Goal: Find specific page/section: Find specific page/section

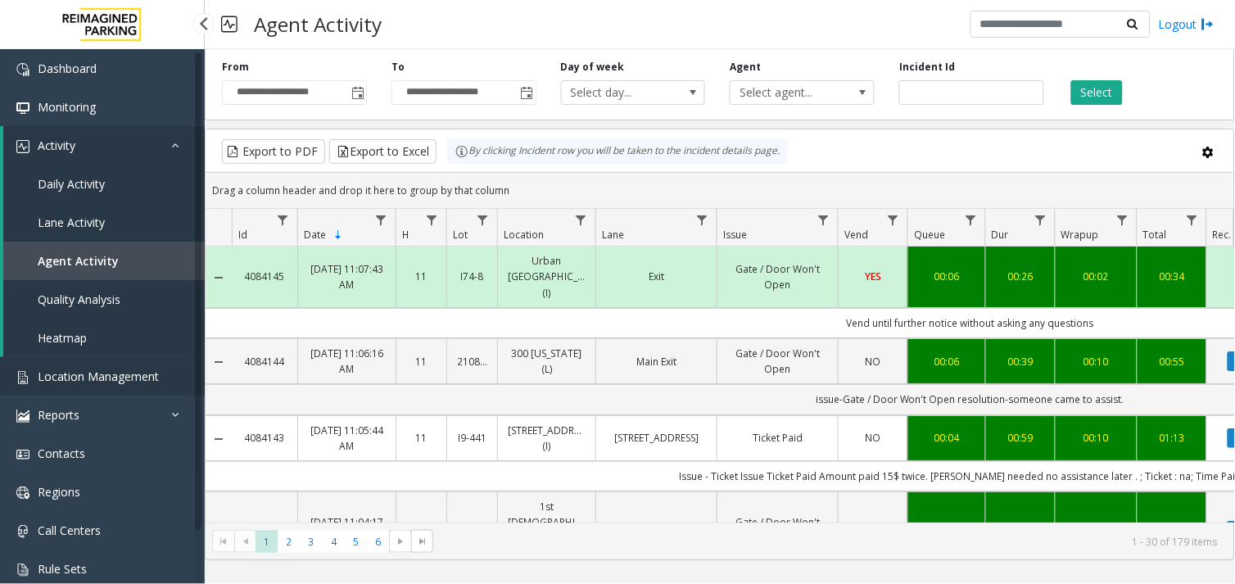
click at [105, 373] on span "Location Management" at bounding box center [98, 377] width 121 height 16
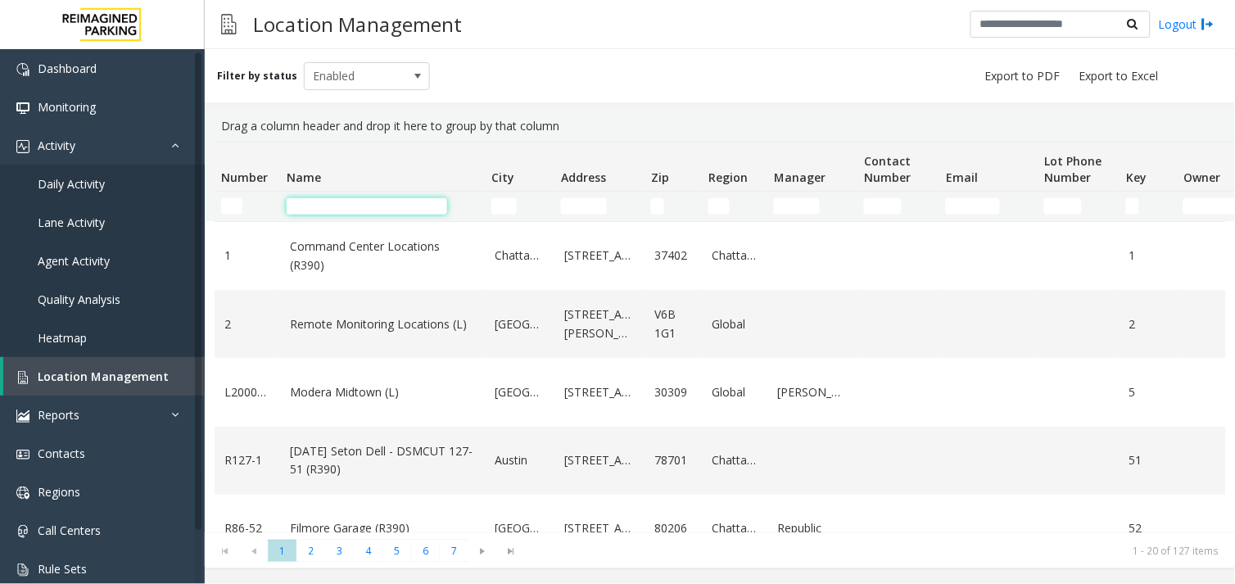
click at [416, 202] on input "Name Filter" at bounding box center [367, 206] width 161 height 16
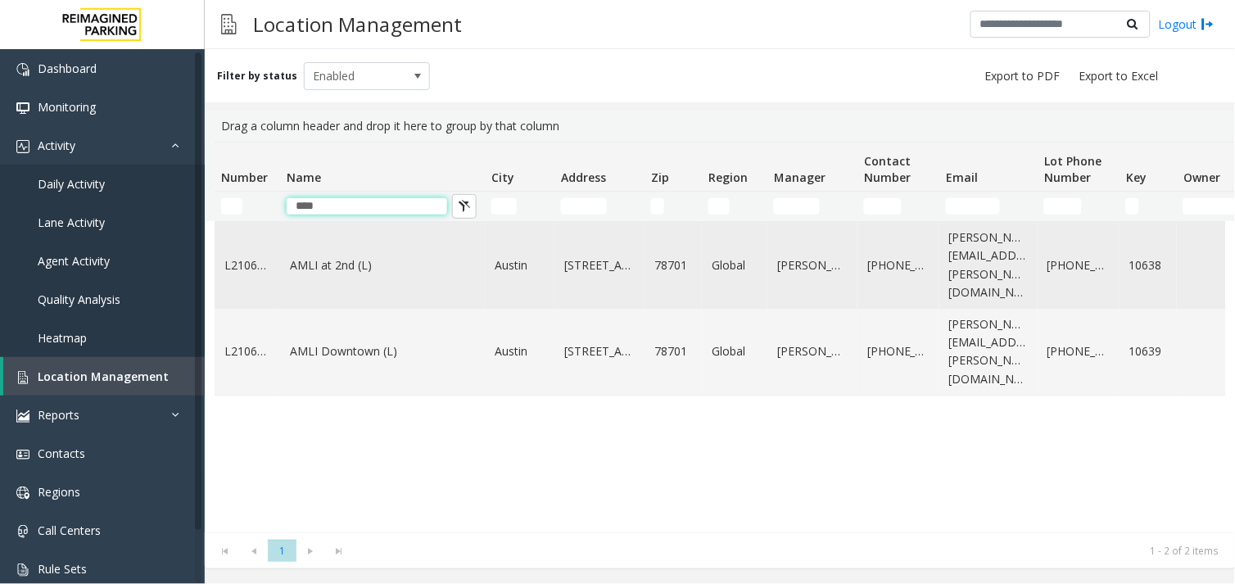
type input "****"
click at [374, 256] on link "AMLI at 2nd (L)" at bounding box center [382, 265] width 185 height 18
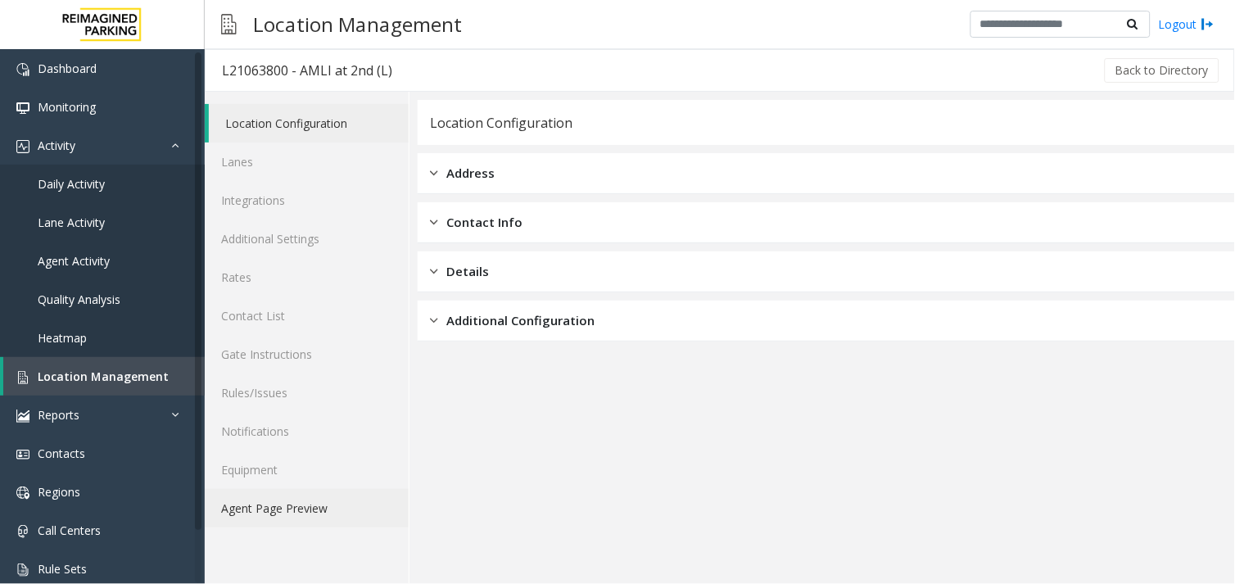
click at [313, 497] on link "Agent Page Preview" at bounding box center [307, 508] width 204 height 39
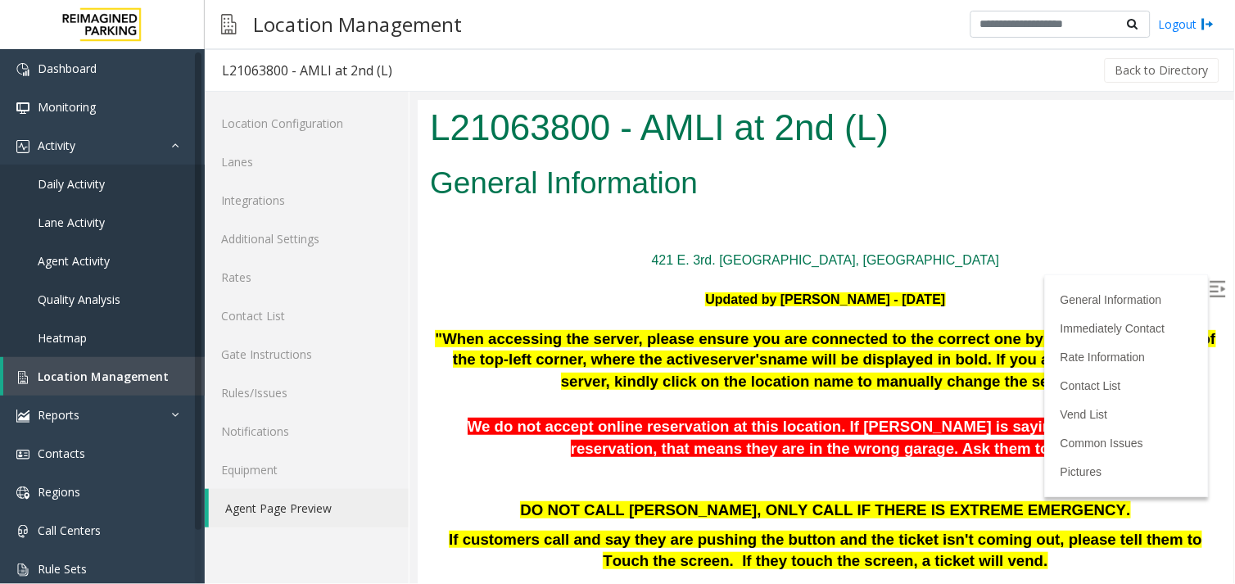
scroll to position [2002, 0]
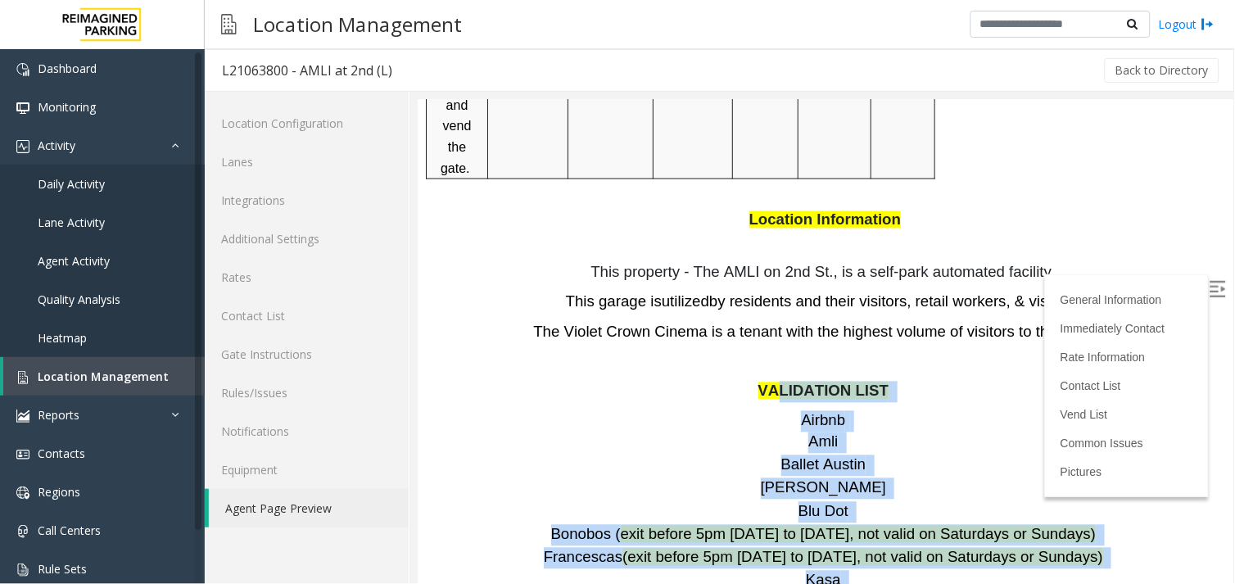
drag, startPoint x: 780, startPoint y: 269, endPoint x: 863, endPoint y: 510, distance: 255.5
click at [623, 570] on p "Kasa" at bounding box center [824, 580] width 791 height 21
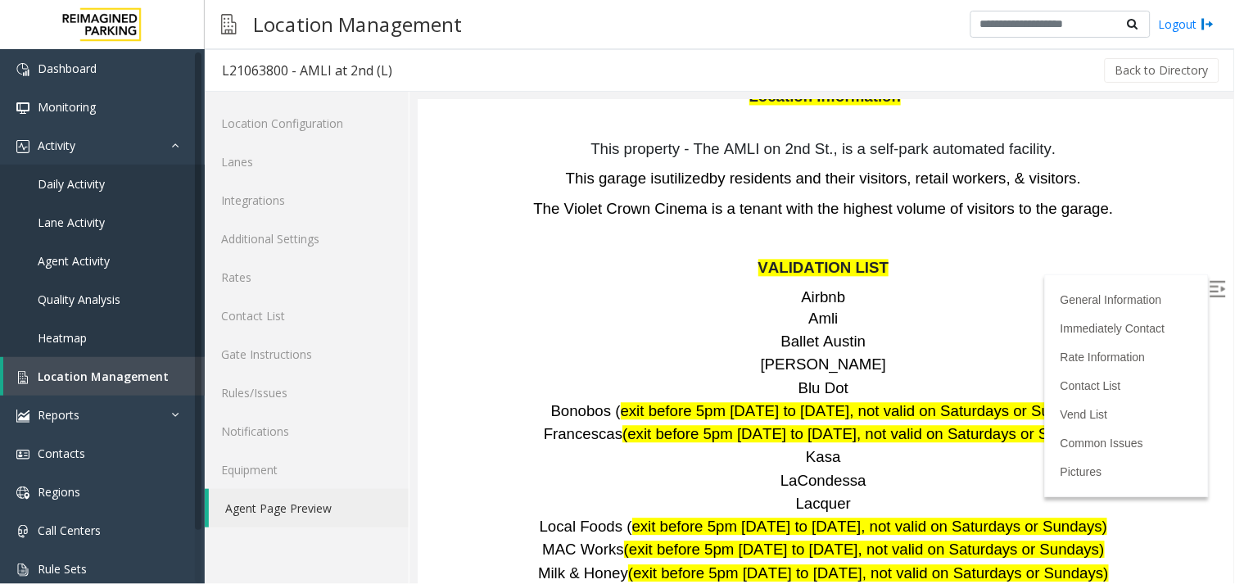
scroll to position [2093, 0]
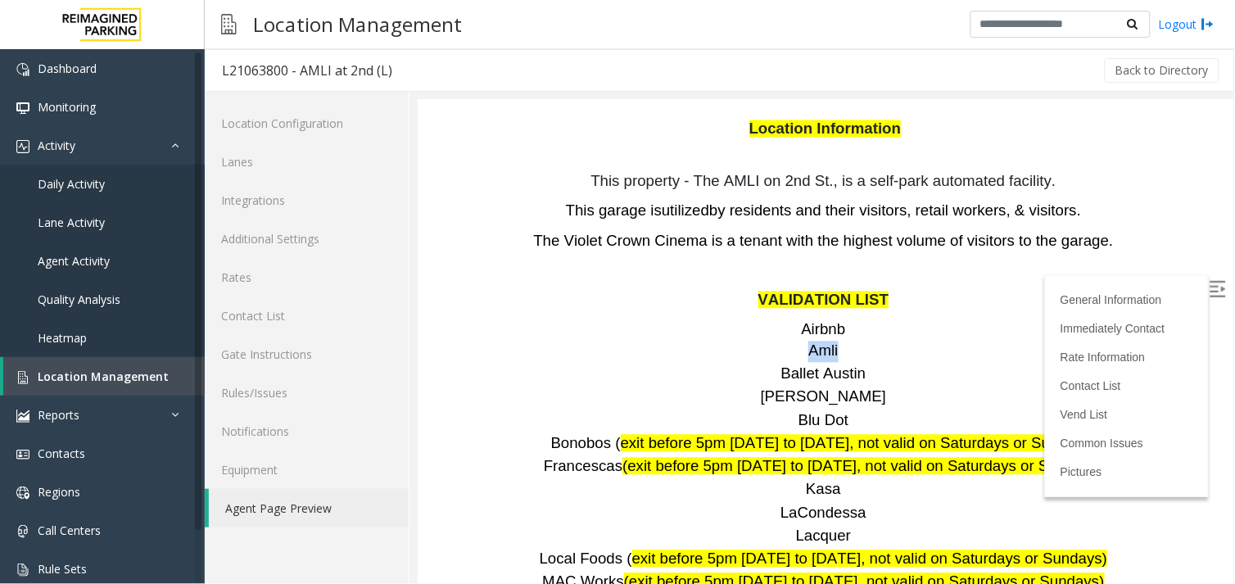
drag, startPoint x: 797, startPoint y: 229, endPoint x: 832, endPoint y: 232, distance: 34.6
click at [832, 320] on p "Airbnb Amli" at bounding box center [824, 341] width 791 height 42
click at [838, 342] on span at bounding box center [840, 350] width 4 height 17
drag, startPoint x: 831, startPoint y: 235, endPoint x: 791, endPoint y: 228, distance: 40.0
click at [791, 320] on p "Airbnb Amli" at bounding box center [824, 341] width 791 height 42
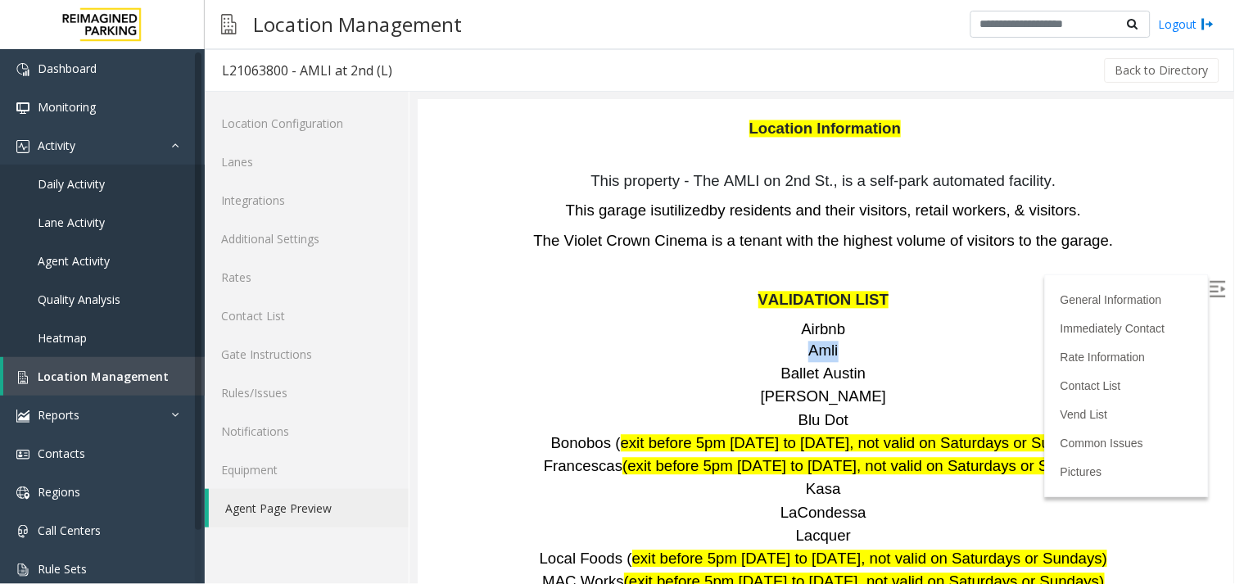
click at [787, 320] on p "Airbnb Amli" at bounding box center [824, 341] width 791 height 42
click at [866, 320] on p "Airbnb Amli" at bounding box center [824, 341] width 791 height 42
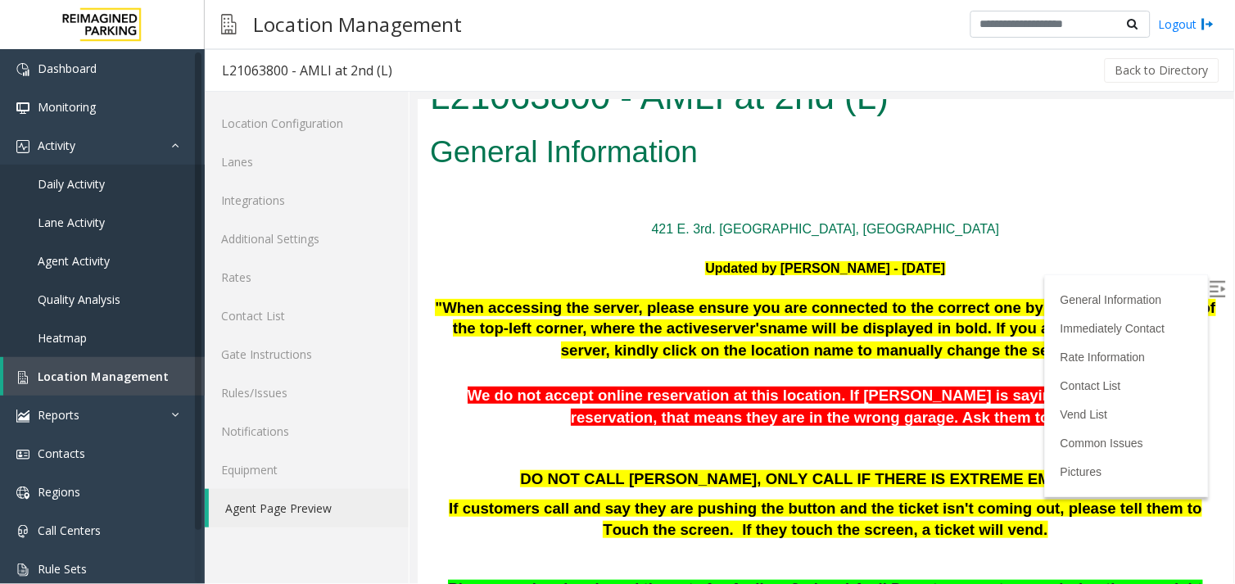
scroll to position [0, 0]
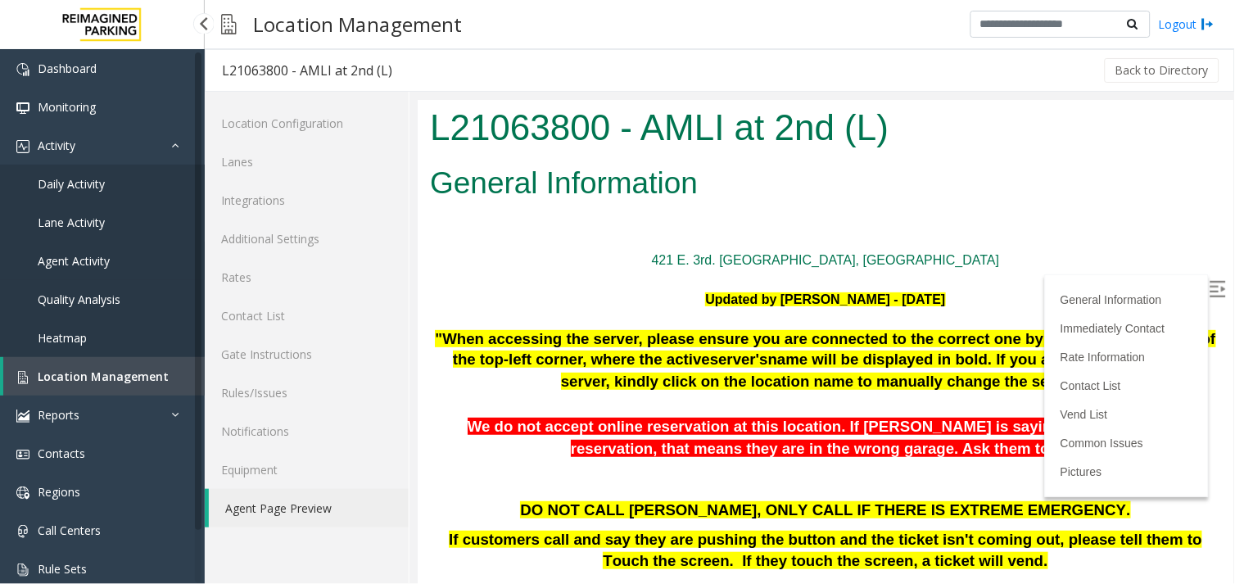
click at [90, 253] on span "Agent Activity" at bounding box center [74, 261] width 72 height 16
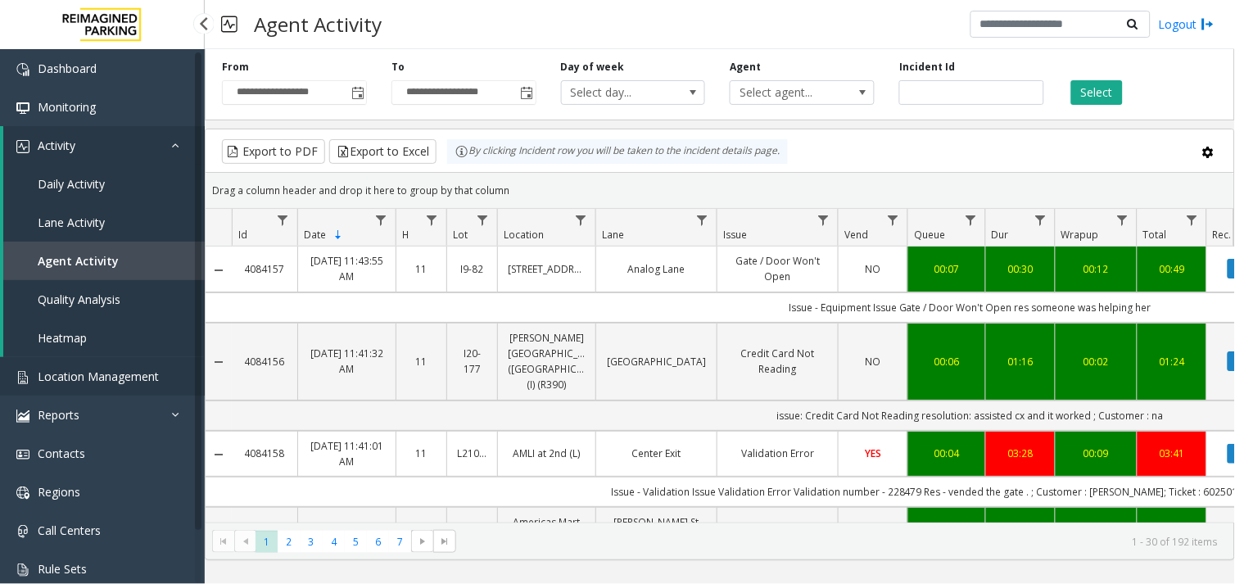
click at [133, 379] on span "Location Management" at bounding box center [98, 377] width 121 height 16
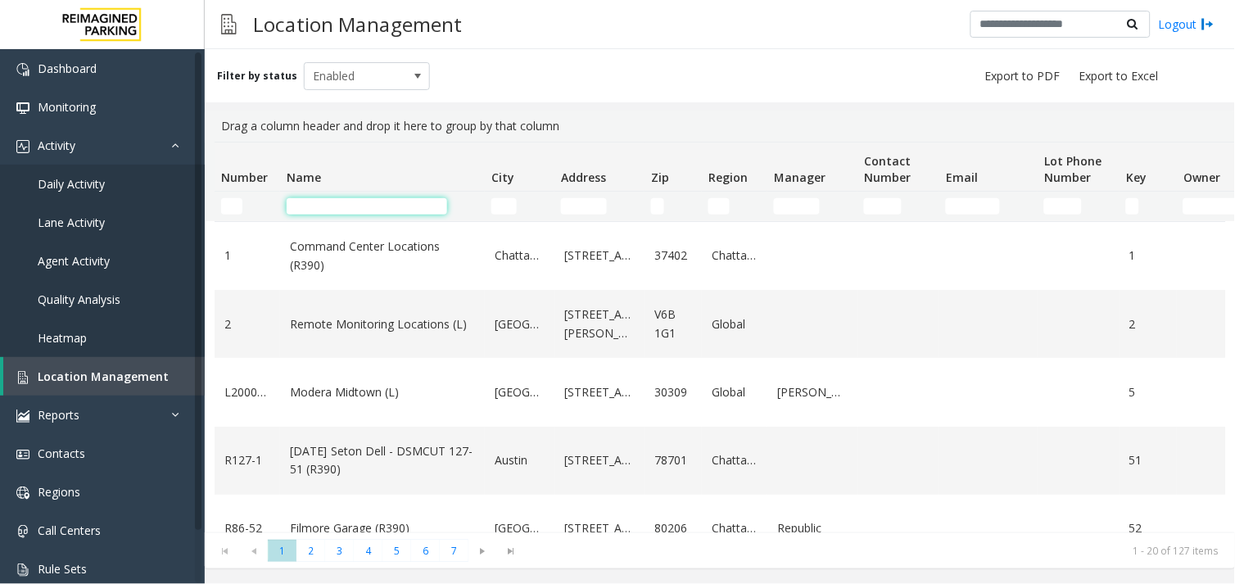
click at [342, 201] on input "Name Filter" at bounding box center [367, 206] width 161 height 16
click at [332, 207] on input "Name Filter" at bounding box center [367, 206] width 161 height 16
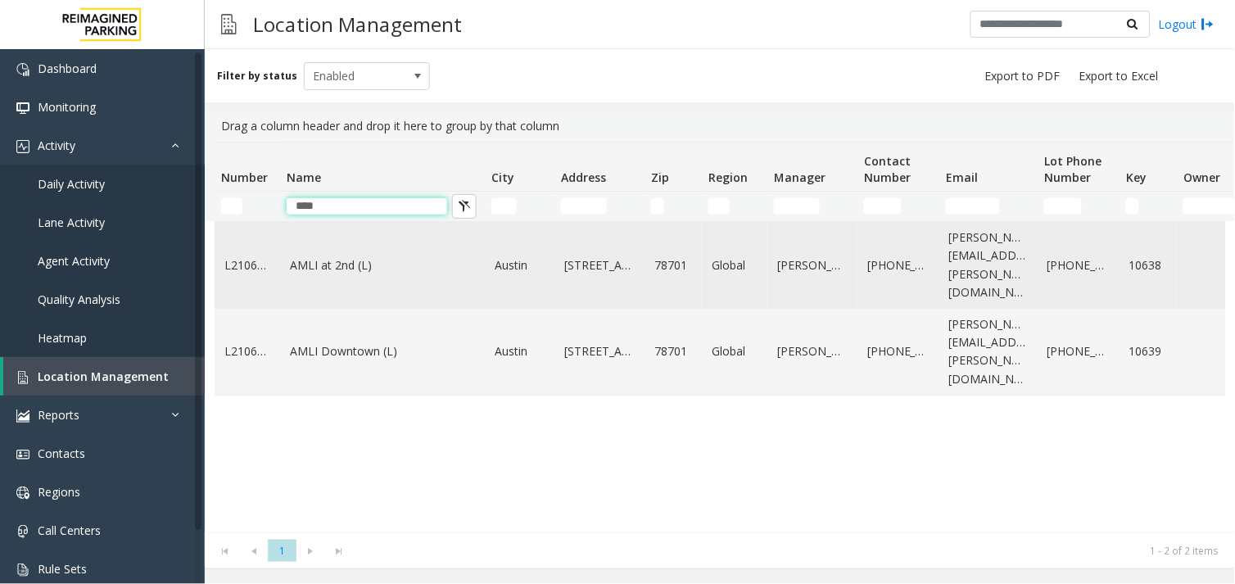
type input "****"
click at [356, 258] on link "AMLI at 2nd (L)" at bounding box center [382, 265] width 185 height 18
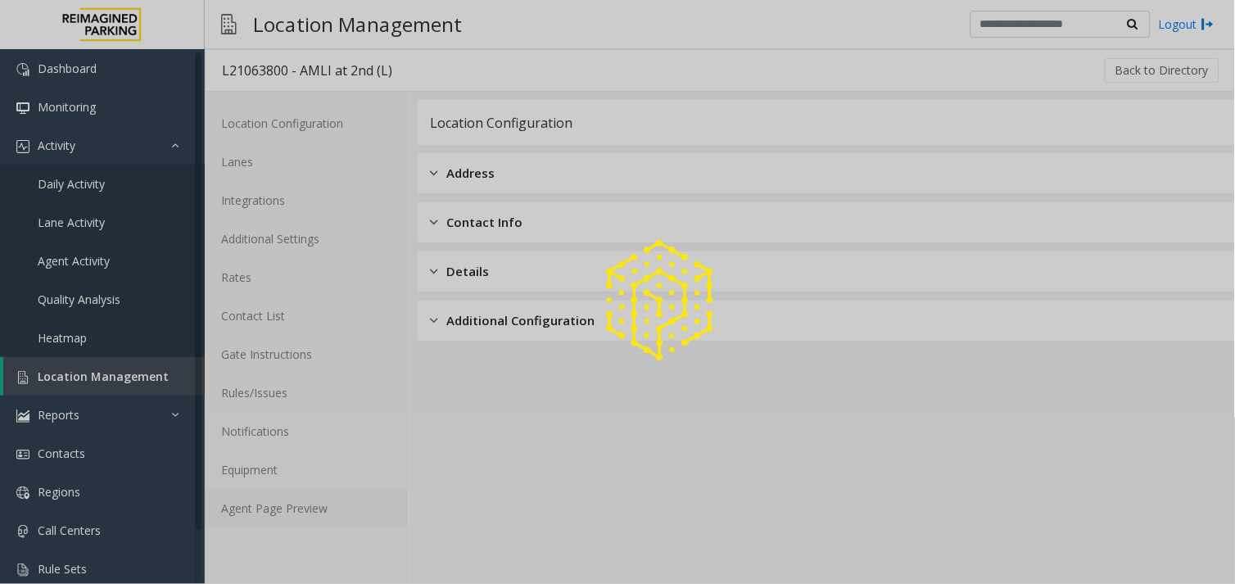
click at [269, 506] on link "Agent Page Preview" at bounding box center [307, 508] width 204 height 39
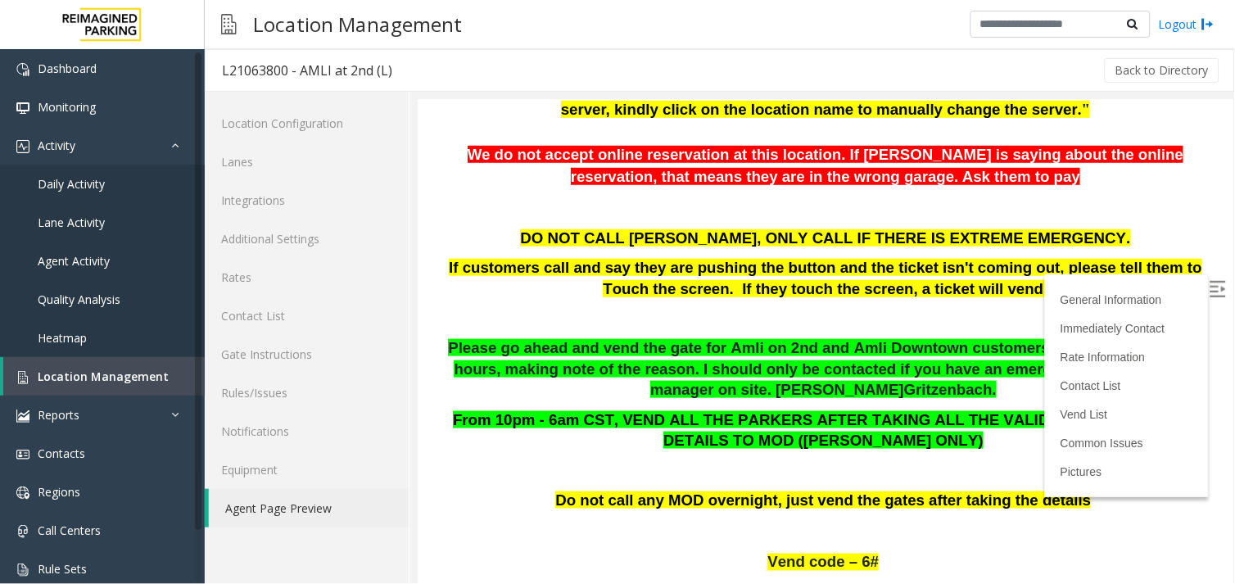
scroll to position [273, 0]
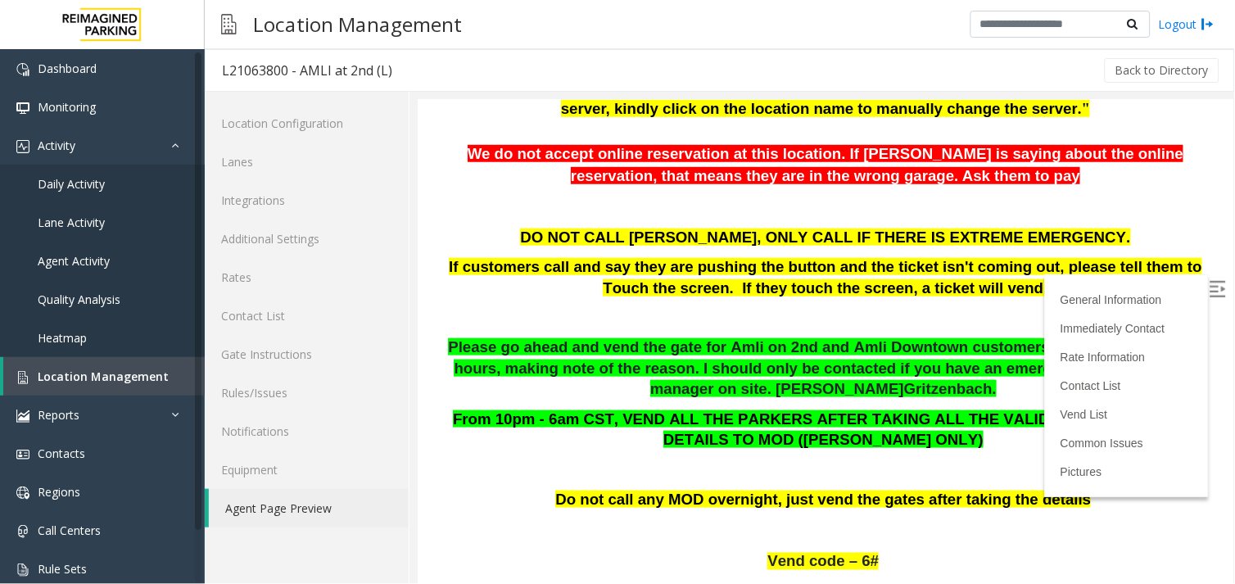
click at [1213, 283] on label at bounding box center [1219, 291] width 25 height 25
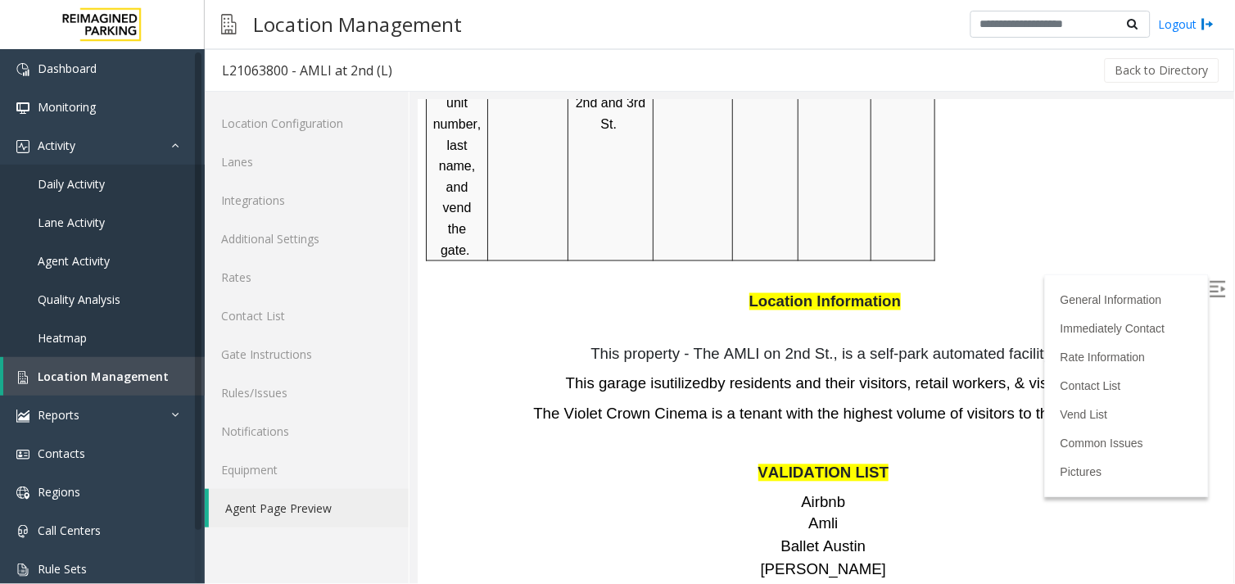
scroll to position [2002, 0]
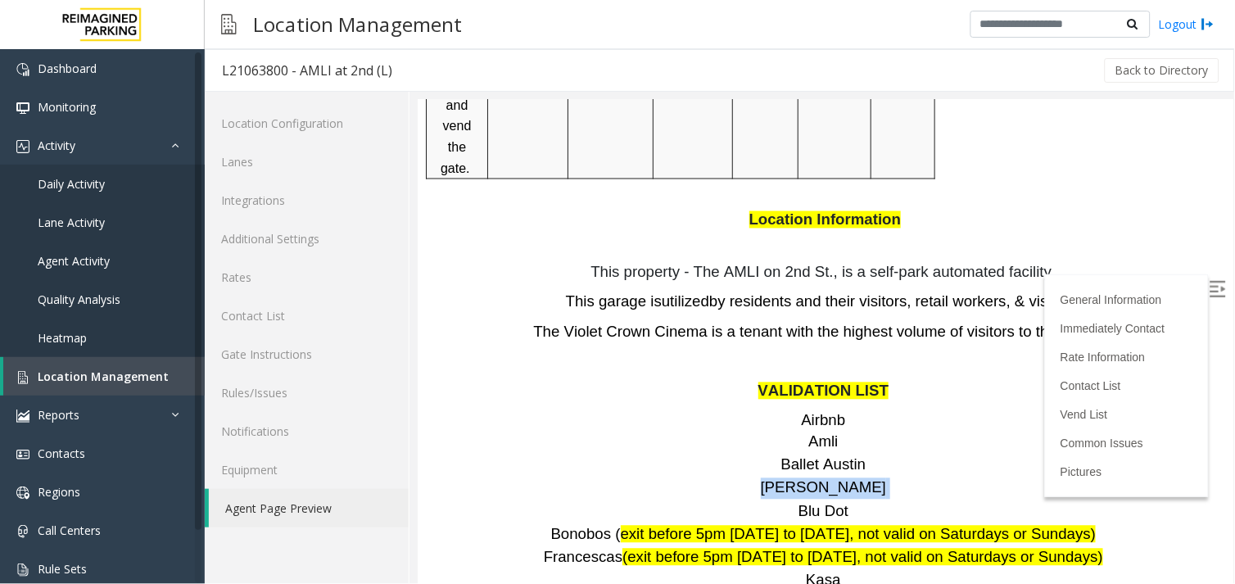
drag, startPoint x: 790, startPoint y: 366, endPoint x: 840, endPoint y: 366, distance: 50.0
click at [840, 478] on p "[PERSON_NAME]" at bounding box center [824, 488] width 791 height 21
click at [886, 478] on span at bounding box center [888, 486] width 4 height 17
drag, startPoint x: 804, startPoint y: 323, endPoint x: 854, endPoint y: 323, distance: 50.8
click at [854, 410] on p "Airbnb Amli" at bounding box center [824, 431] width 791 height 42
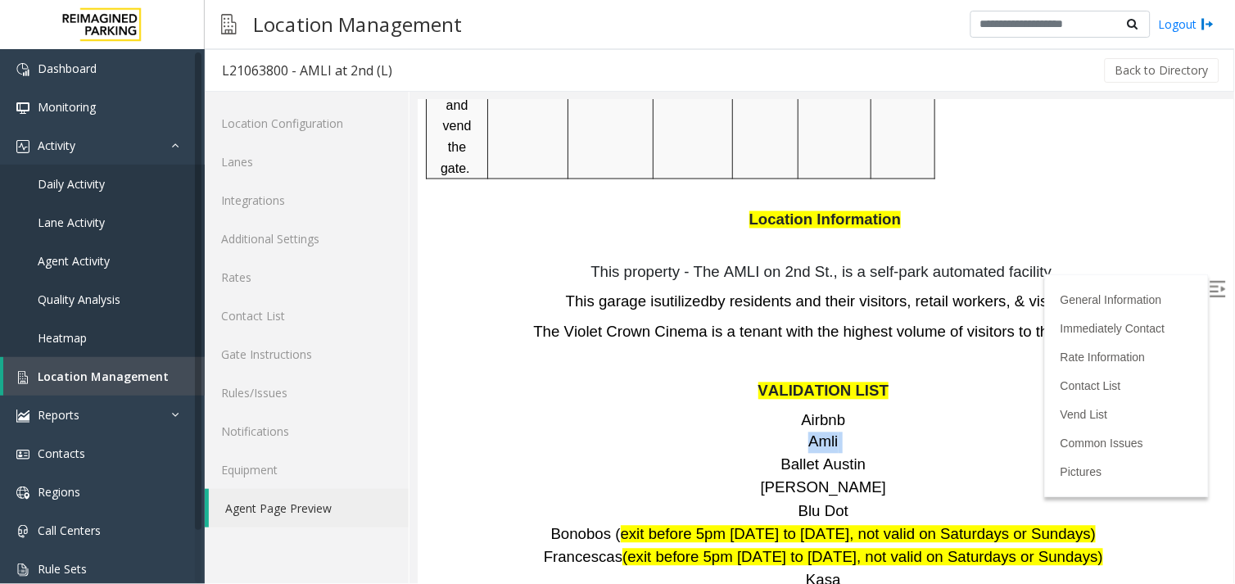
drag, startPoint x: 854, startPoint y: 323, endPoint x: 839, endPoint y: 322, distance: 15.6
click at [839, 410] on p "Airbnb Amli" at bounding box center [824, 431] width 791 height 42
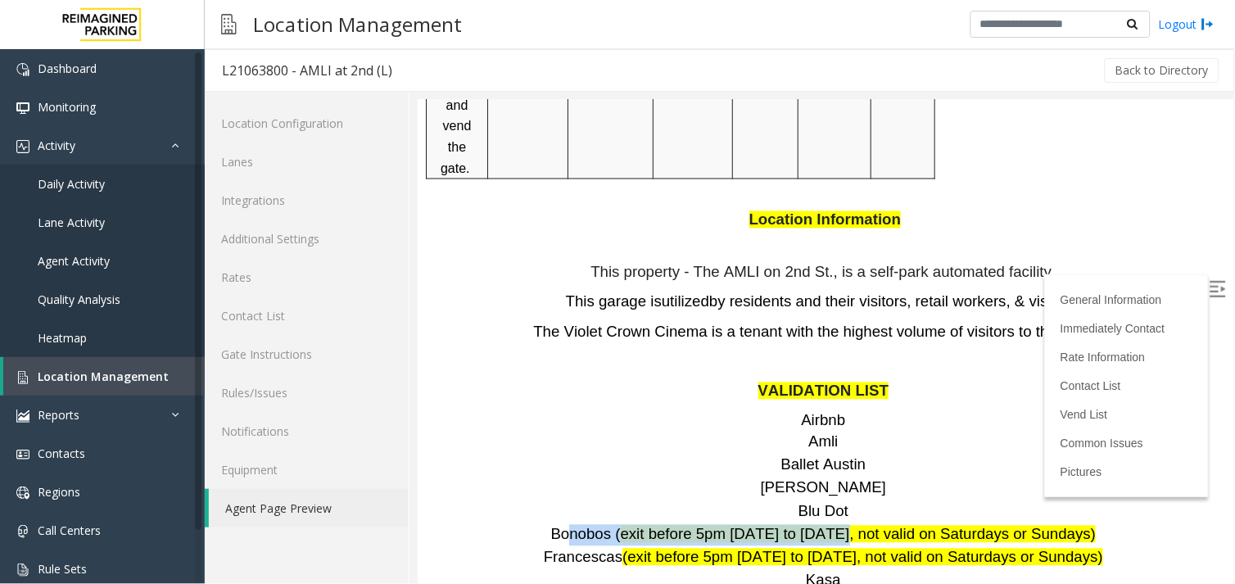
drag, startPoint x: 587, startPoint y: 425, endPoint x: 840, endPoint y: 428, distance: 252.3
click at [840, 524] on p "Bonobos ( exit before 5pm [DATE] to [DATE], not valid on Saturdays or Sundays)" at bounding box center [824, 534] width 791 height 21
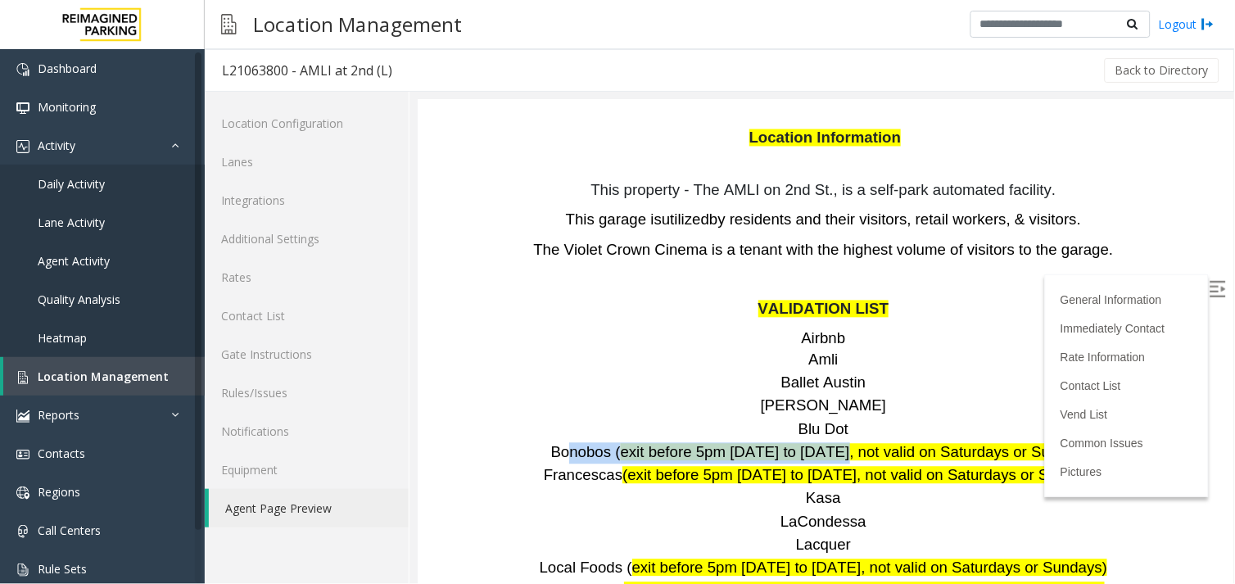
scroll to position [2184, 0]
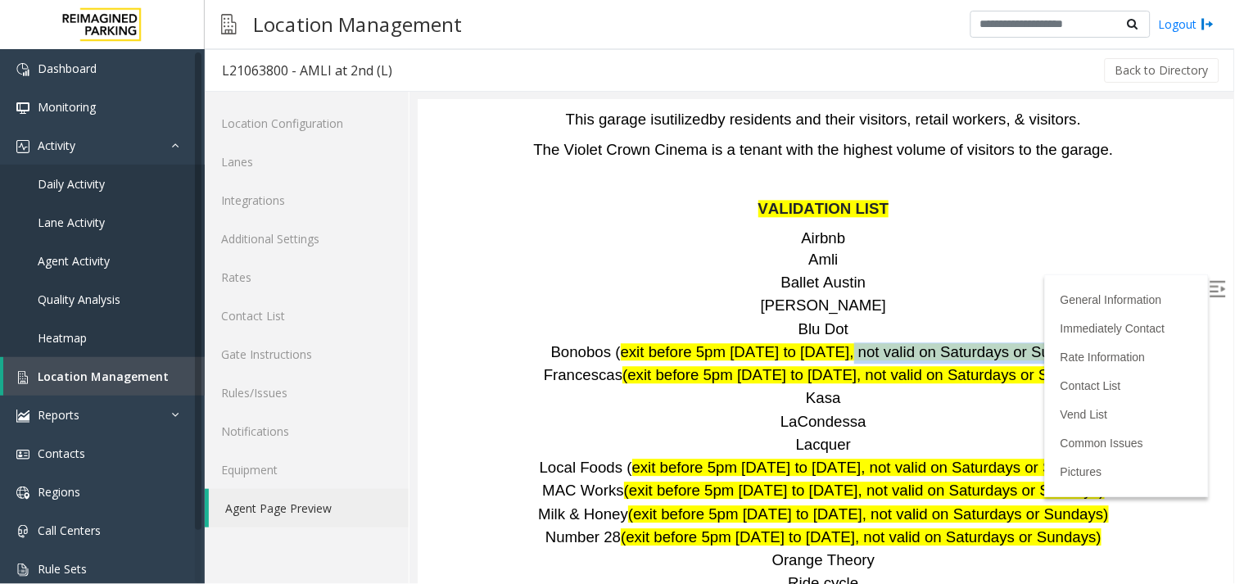
drag, startPoint x: 848, startPoint y: 239, endPoint x: 1128, endPoint y: 243, distance: 280.2
click at [1128, 342] on p "Bonobos ( exit before 5pm [DATE] to [DATE], not valid on Saturdays or Sundays)" at bounding box center [824, 352] width 791 height 21
drag, startPoint x: 571, startPoint y: 235, endPoint x: 628, endPoint y: 237, distance: 56.6
click at [620, 343] on span "Bonobos (" at bounding box center [586, 351] width 70 height 17
drag, startPoint x: 726, startPoint y: 239, endPoint x: 1000, endPoint y: 241, distance: 274.5
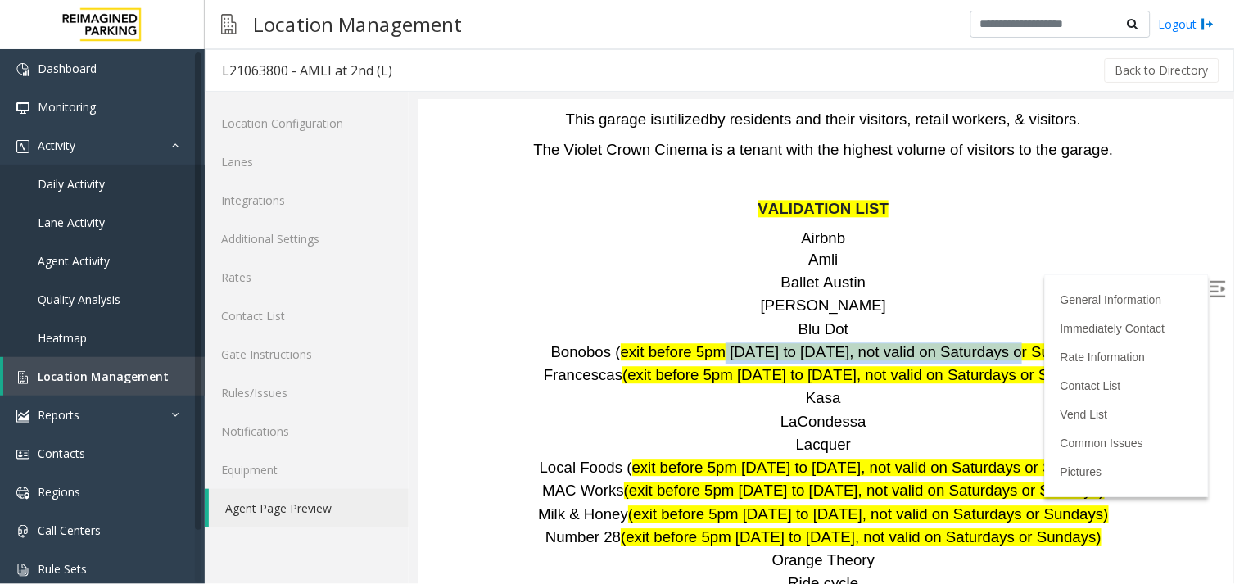
click at [1000, 343] on span "exit before 5pm [DATE] to [DATE], not valid on Saturdays or Sundays)" at bounding box center [858, 351] width 476 height 17
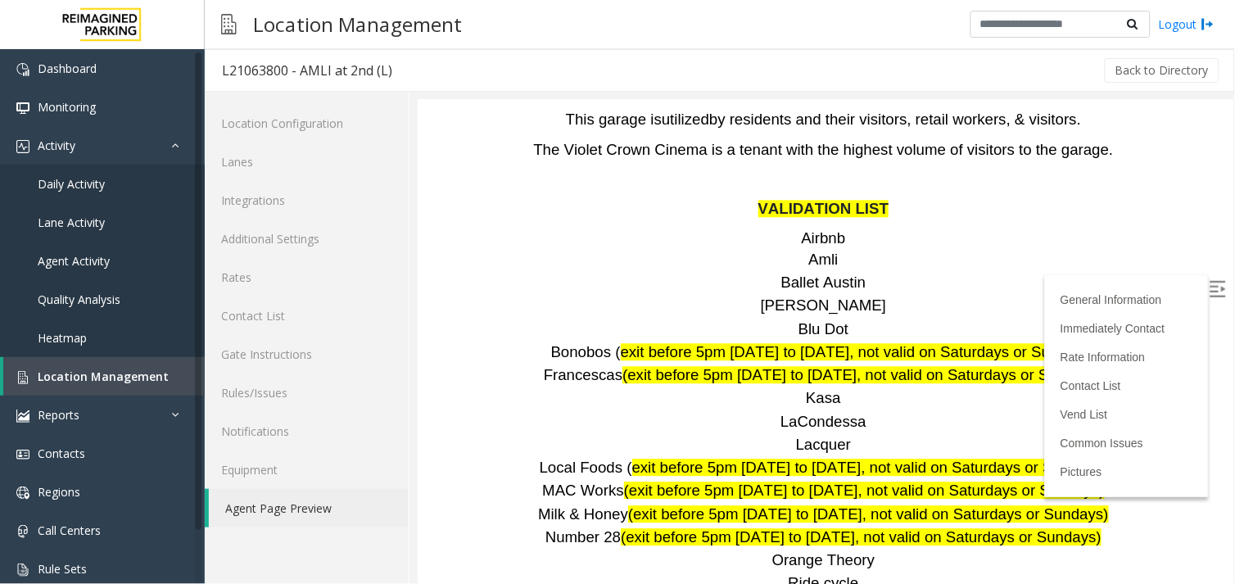
drag, startPoint x: 1000, startPoint y: 241, endPoint x: 922, endPoint y: 322, distance: 113.0
click at [922, 435] on p "Lacquer" at bounding box center [824, 445] width 791 height 21
drag, startPoint x: 655, startPoint y: 230, endPoint x: 849, endPoint y: 241, distance: 194.5
click at [849, 343] on span "exit before 5pm [DATE] to [DATE], not valid on Saturdays or Sundays)" at bounding box center [858, 351] width 476 height 17
drag, startPoint x: 849, startPoint y: 241, endPoint x: 766, endPoint y: 241, distance: 82.7
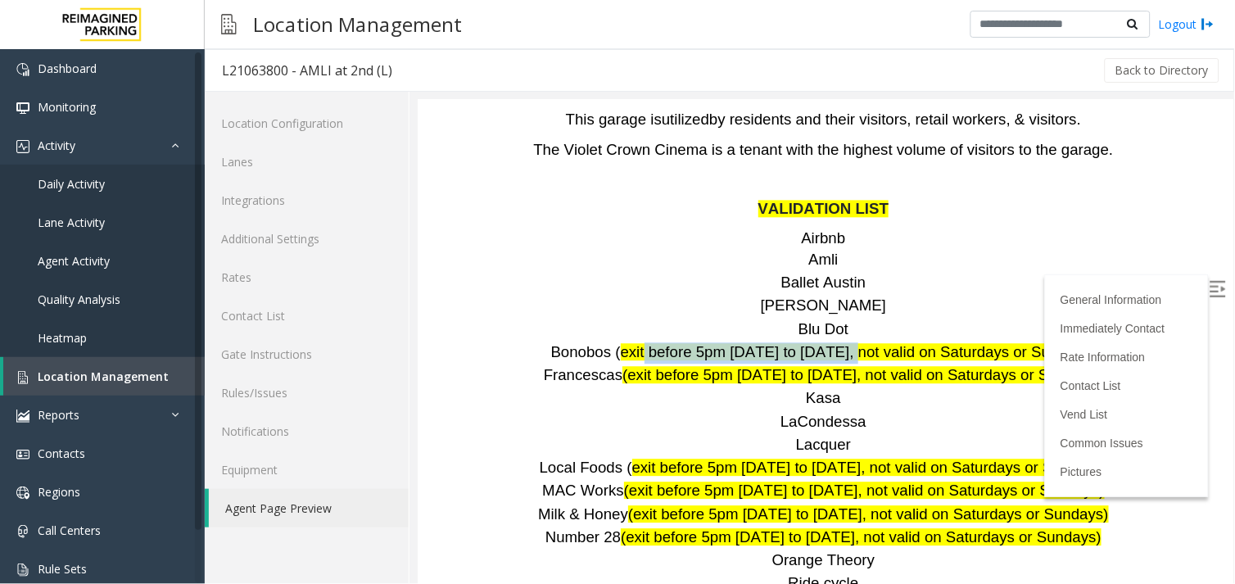
click at [766, 343] on span "exit before 5pm [DATE] to [DATE], not valid on Saturdays or Sundays)" at bounding box center [858, 351] width 476 height 17
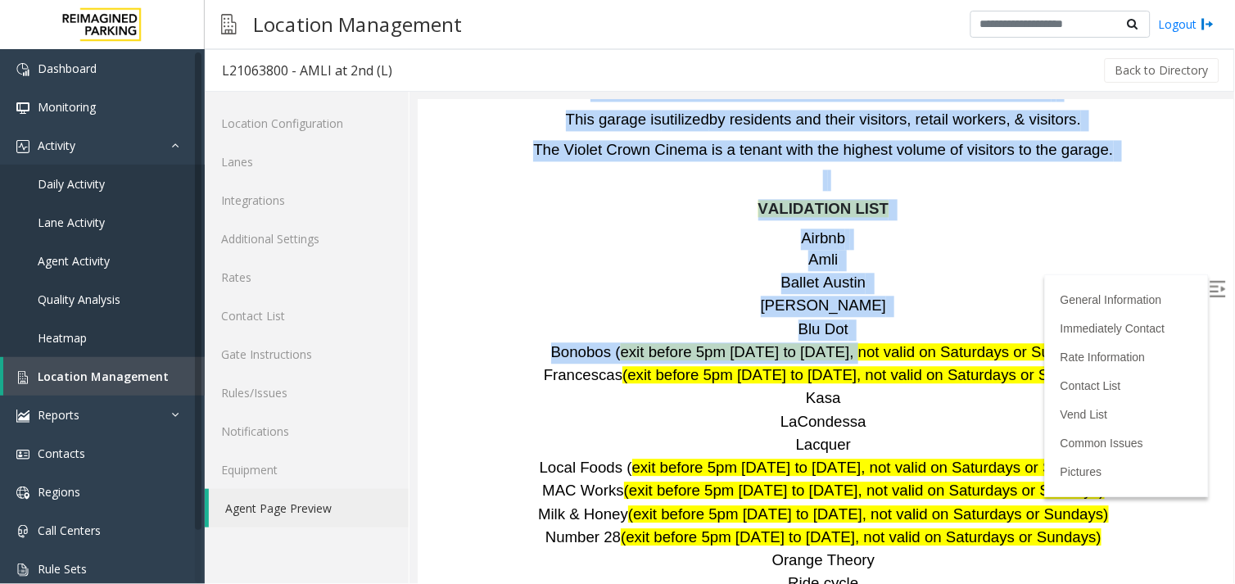
drag, startPoint x: 852, startPoint y: 238, endPoint x: 1323, endPoint y: 231, distance: 471.1
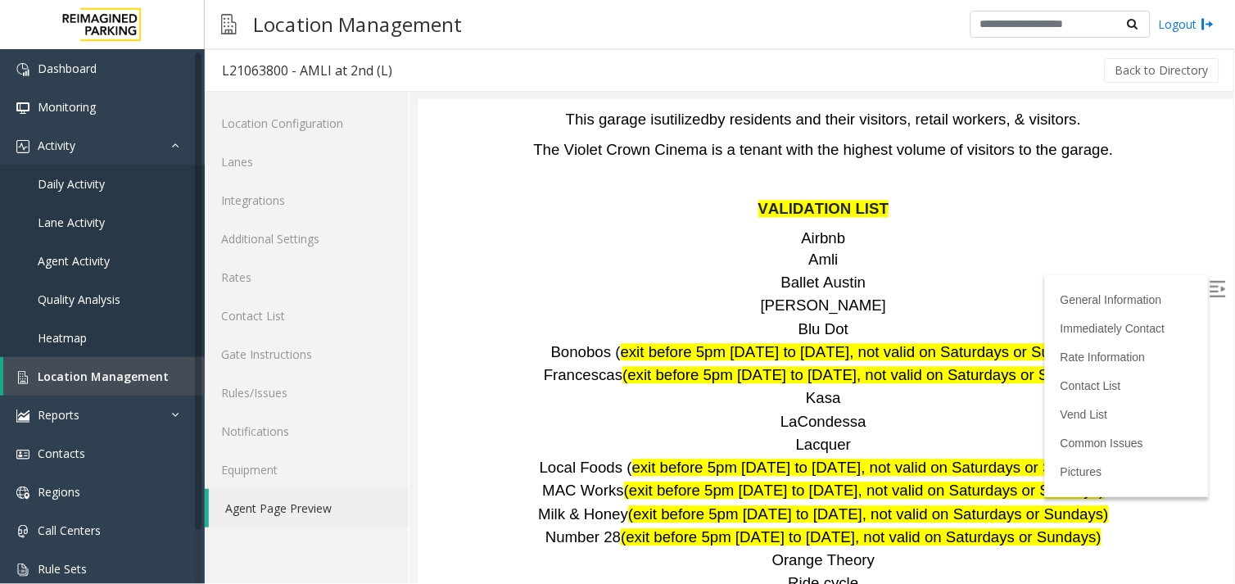
click at [1011, 459] on span "exit before 5pm [DATE] to [DATE], not valid on Saturdays or Sundays)" at bounding box center [870, 467] width 476 height 17
